Goal: Task Accomplishment & Management: Complete application form

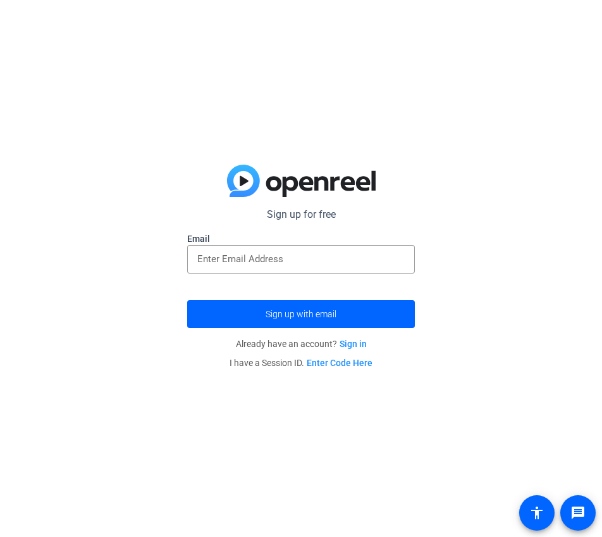
click at [333, 294] on form "Sign up for free Email Sign up with email" at bounding box center [301, 267] width 228 height 121
click at [330, 275] on div at bounding box center [301, 280] width 228 height 14
click at [331, 266] on input "email" at bounding box center [301, 258] width 208 height 15
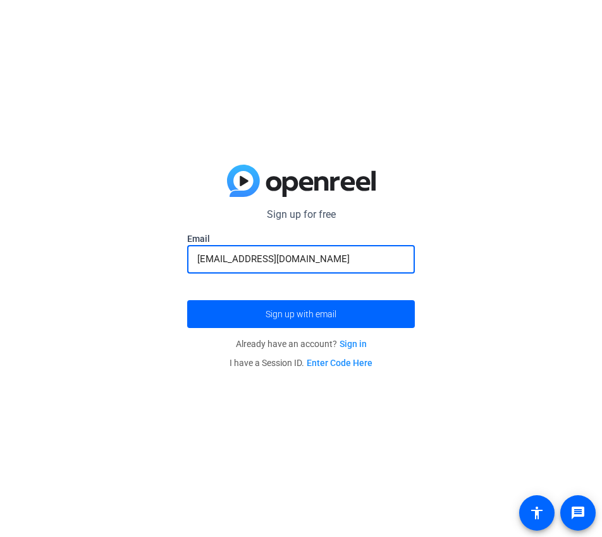
type input "[EMAIL_ADDRESS][DOMAIN_NAME]"
click at [187, 300] on button "Sign up with email" at bounding box center [301, 314] width 228 height 28
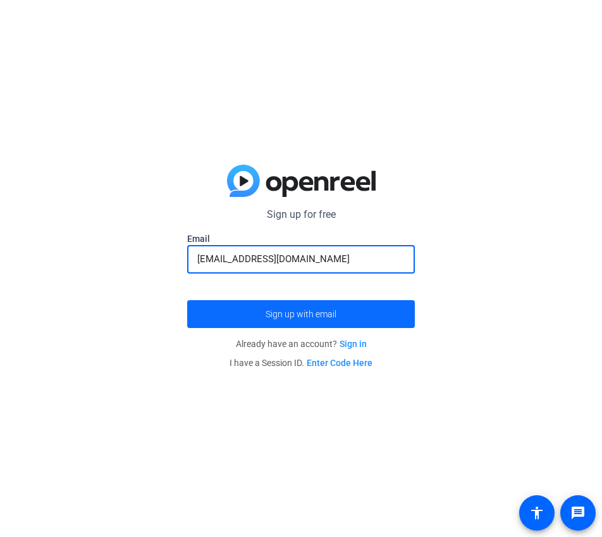
click at [247, 303] on span "submit" at bounding box center [301, 314] width 228 height 30
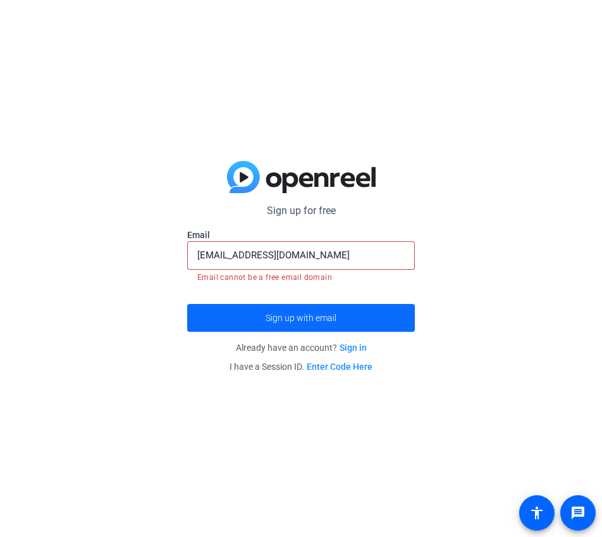
click at [395, 306] on span "submit" at bounding box center [301, 317] width 228 height 30
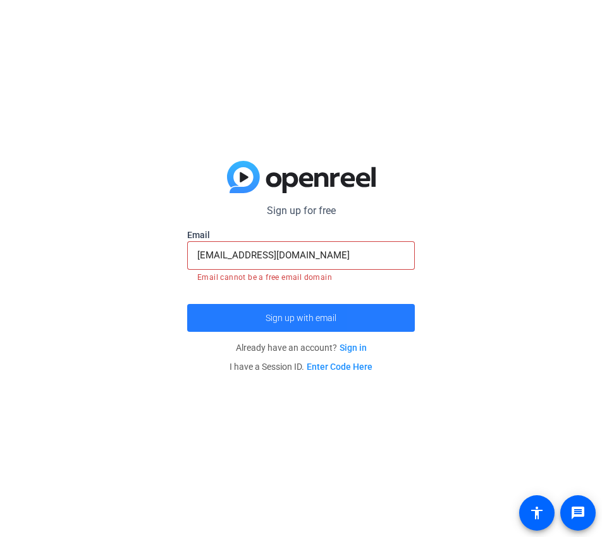
click at [395, 306] on span "submit" at bounding box center [301, 317] width 228 height 30
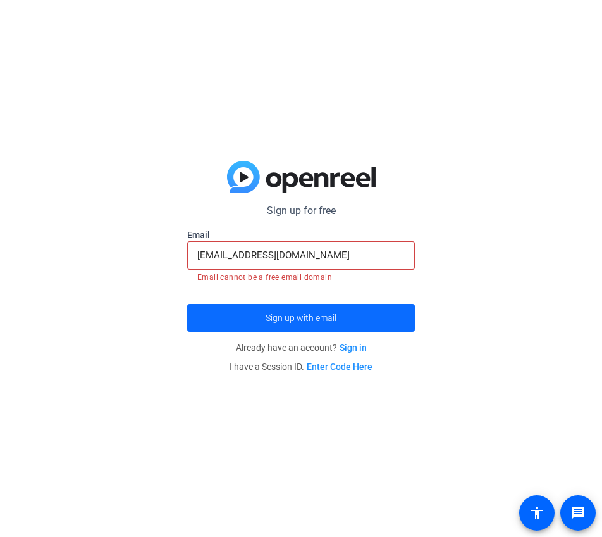
click at [395, 306] on span "submit" at bounding box center [301, 317] width 228 height 30
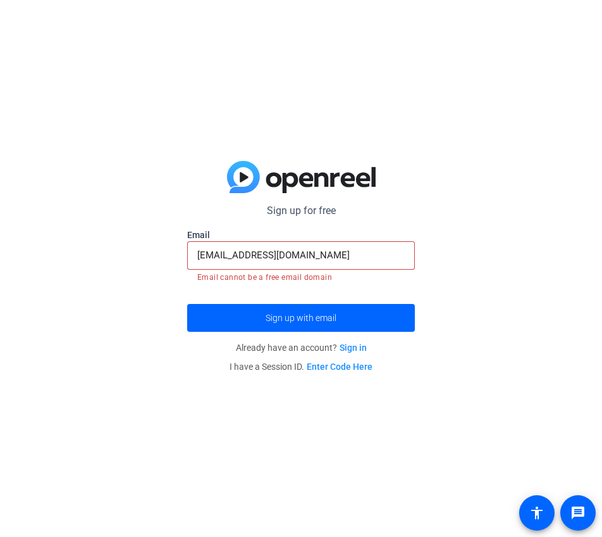
click at [391, 301] on form "Sign up for free Email [EMAIL_ADDRESS][DOMAIN_NAME] Email cannot be a free emai…" at bounding box center [301, 267] width 228 height 128
